Goal: Task Accomplishment & Management: Use online tool/utility

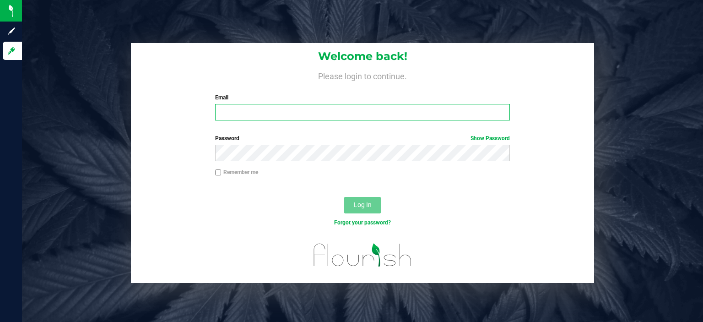
click at [249, 114] on input "Email" at bounding box center [362, 112] width 295 height 16
type input "[EMAIL_ADDRESS][DOMAIN_NAME]"
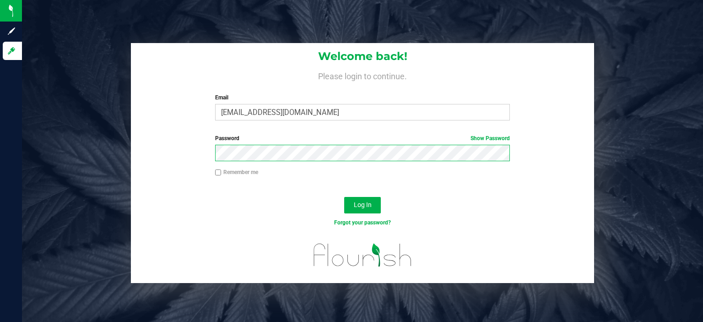
click at [344, 197] on button "Log In" at bounding box center [362, 205] width 37 height 16
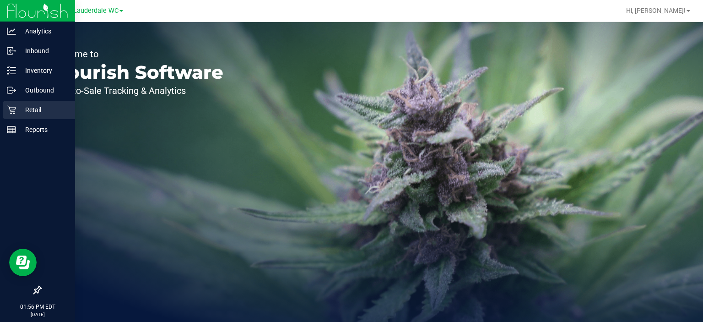
click at [6, 107] on div "Retail" at bounding box center [39, 110] width 72 height 18
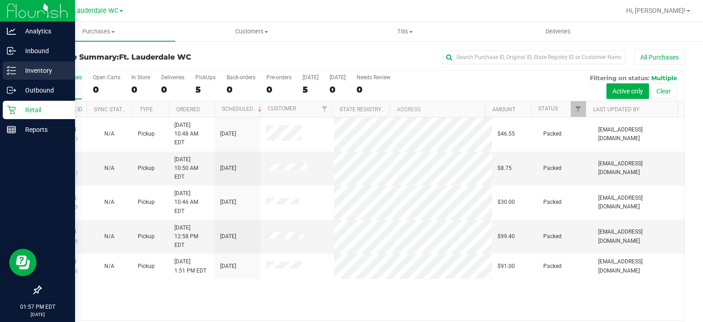
click at [0, 70] on link "Inventory" at bounding box center [37, 71] width 75 height 20
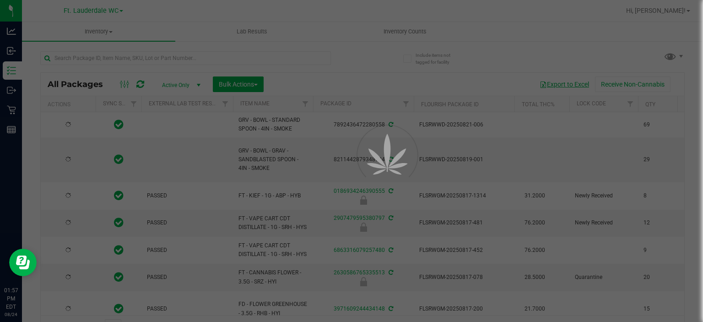
click at [560, 86] on button "Export to Excel" at bounding box center [563, 84] width 61 height 16
